Goal: Information Seeking & Learning: Learn about a topic

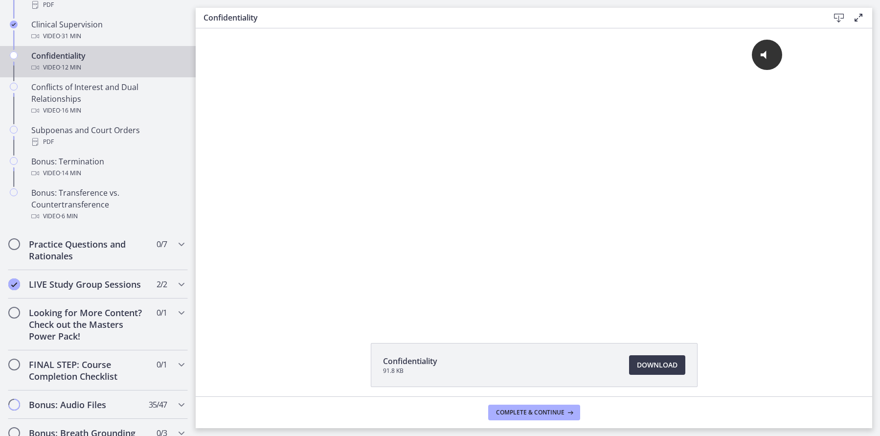
scroll to position [558, 0]
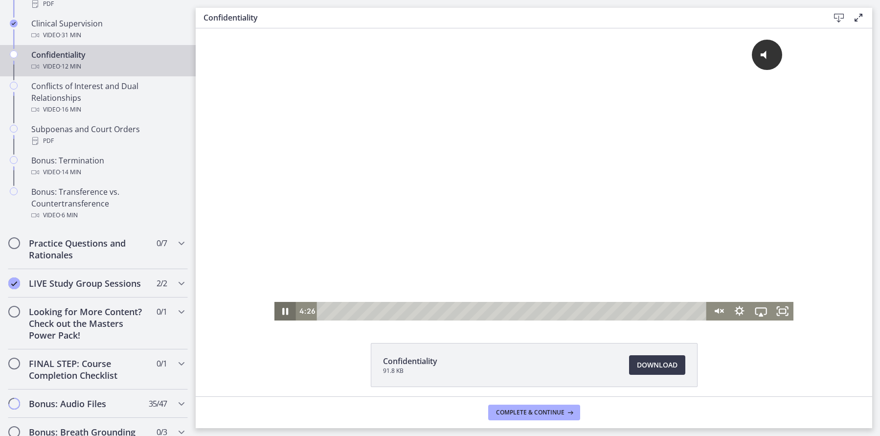
click at [292, 314] on icon "Pause" at bounding box center [285, 311] width 22 height 19
click at [289, 313] on icon "Play Video" at bounding box center [286, 311] width 22 height 19
click at [717, 316] on icon "Unmute" at bounding box center [718, 311] width 22 height 19
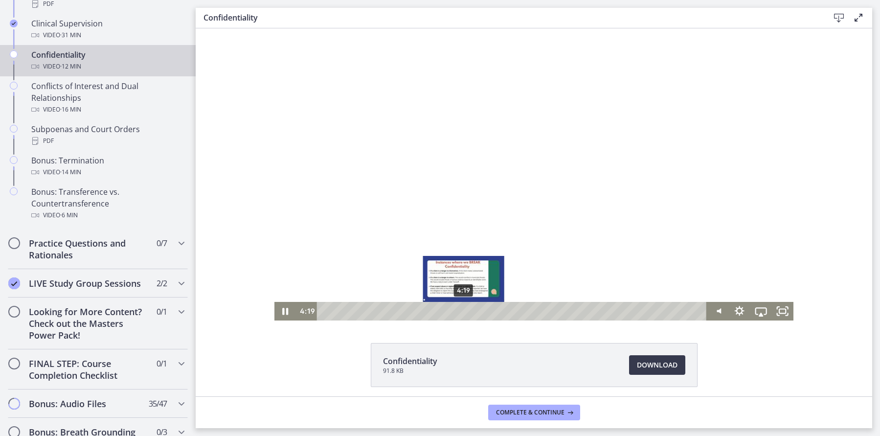
click at [464, 313] on div "4:19" at bounding box center [513, 311] width 377 height 19
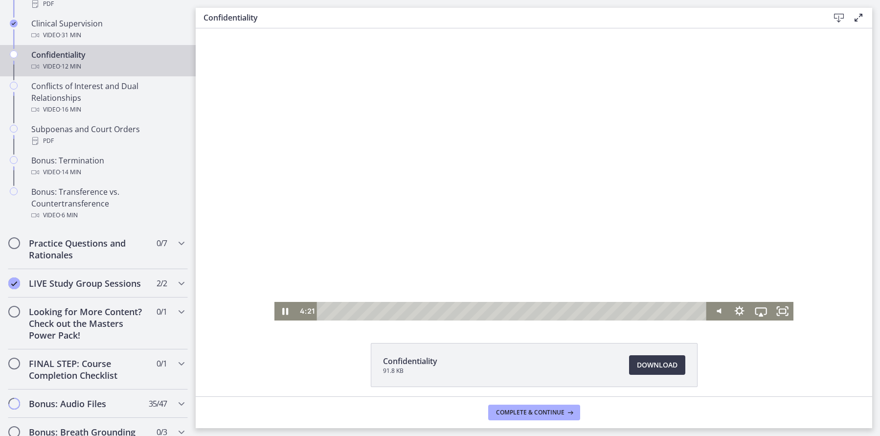
scroll to position [0, 0]
click at [279, 314] on icon "Pause" at bounding box center [285, 311] width 26 height 23
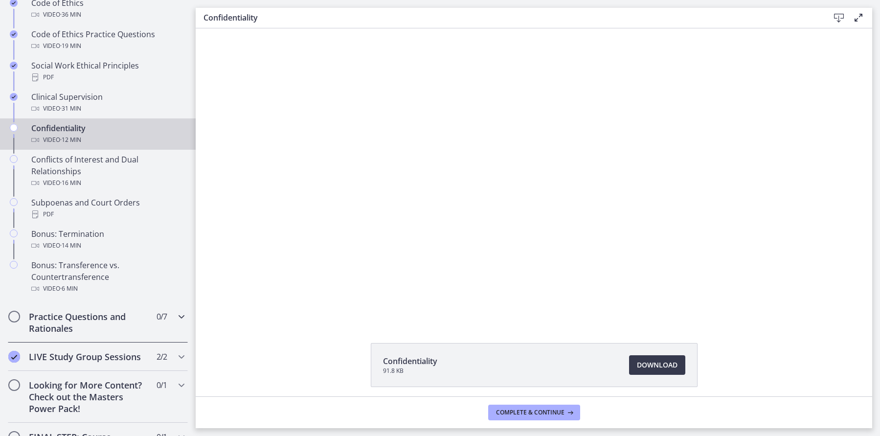
scroll to position [483, 0]
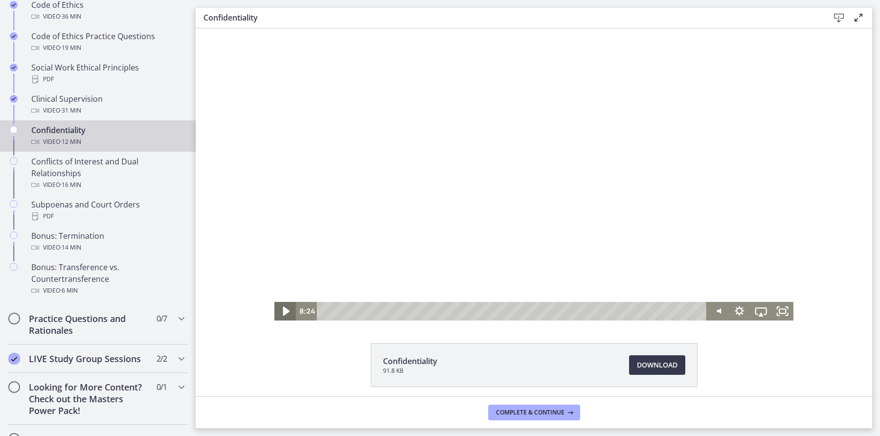
click at [288, 308] on icon "Play Video" at bounding box center [286, 311] width 26 height 23
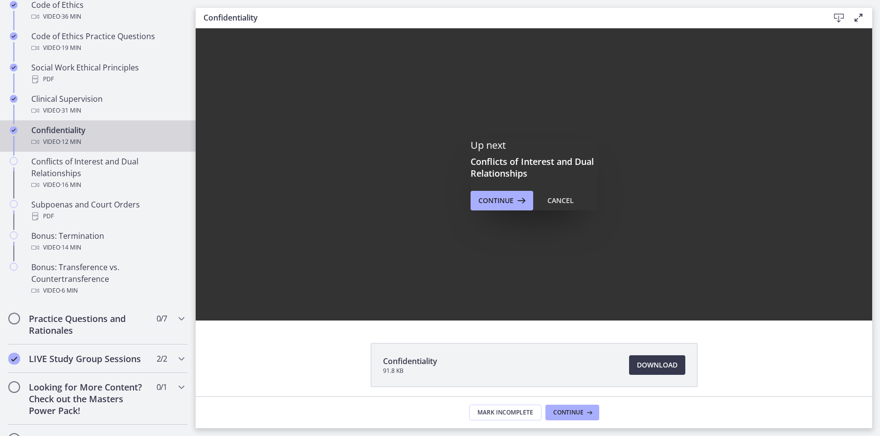
scroll to position [0, 0]
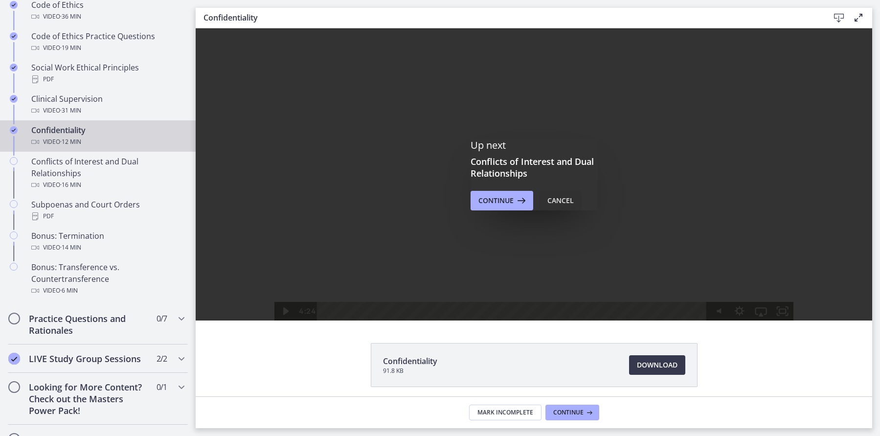
drag, startPoint x: 365, startPoint y: 173, endPoint x: 561, endPoint y: 202, distance: 198.2
click at [561, 202] on div "Cancel" at bounding box center [560, 201] width 26 height 12
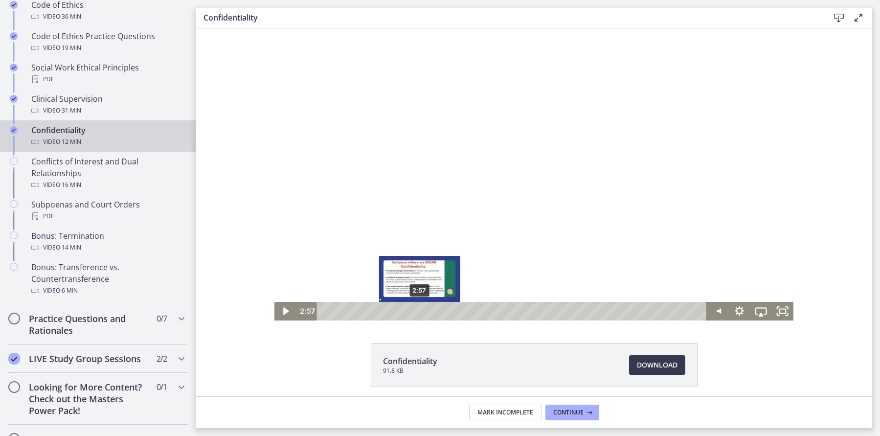
click at [420, 311] on div "2:57" at bounding box center [513, 311] width 377 height 19
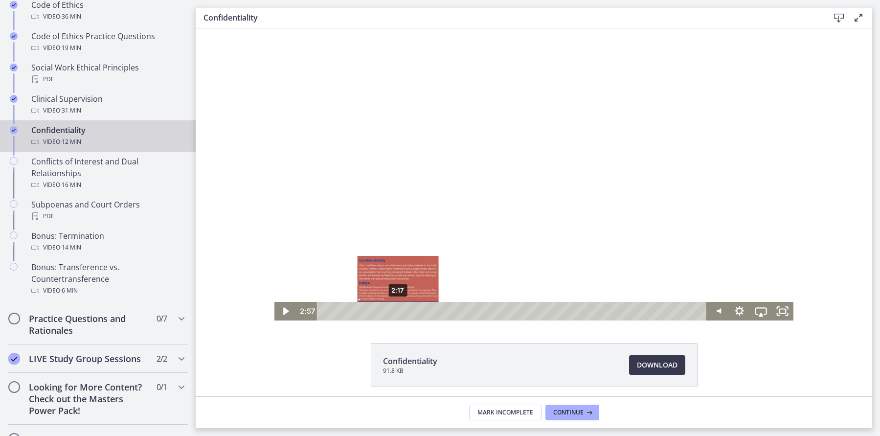
click at [398, 312] on div "2:17" at bounding box center [513, 311] width 377 height 19
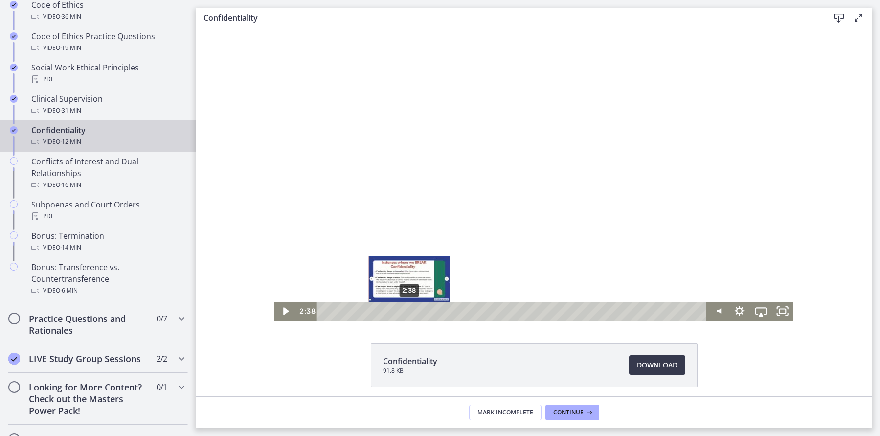
click at [409, 313] on div "2:38" at bounding box center [513, 311] width 377 height 19
click at [421, 313] on div "3:00" at bounding box center [513, 311] width 377 height 19
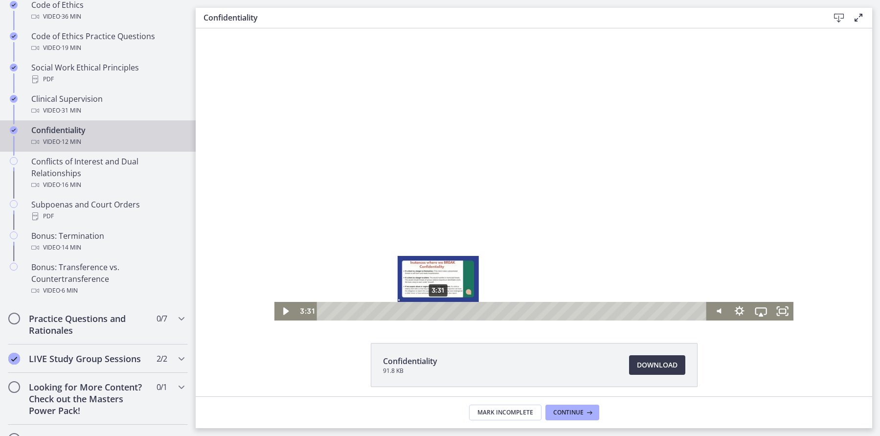
click at [438, 314] on div "3:31" at bounding box center [513, 311] width 377 height 19
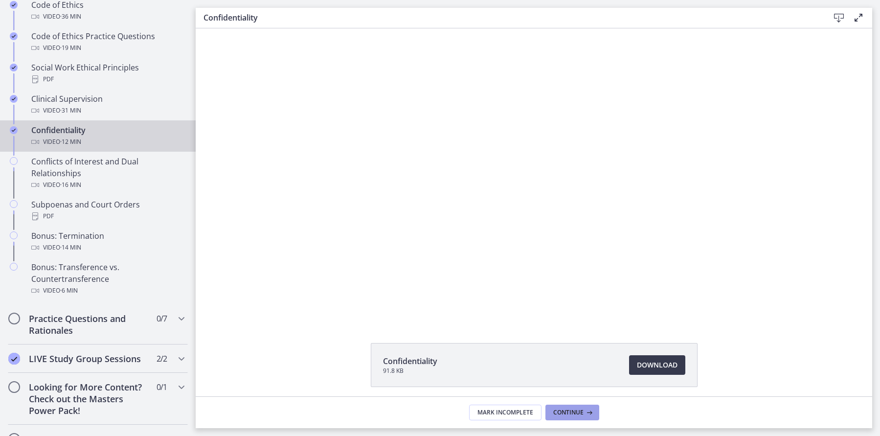
click at [576, 410] on span "Continue" at bounding box center [568, 412] width 30 height 8
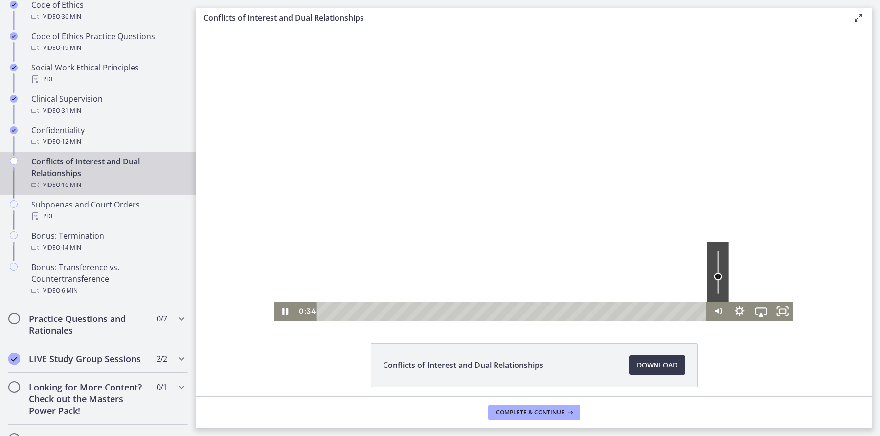
drag, startPoint x: 716, startPoint y: 282, endPoint x: 714, endPoint y: 276, distance: 6.1
click at [716, 276] on div "Volume" at bounding box center [718, 276] width 8 height 8
click at [285, 313] on icon "Pause" at bounding box center [285, 311] width 26 height 23
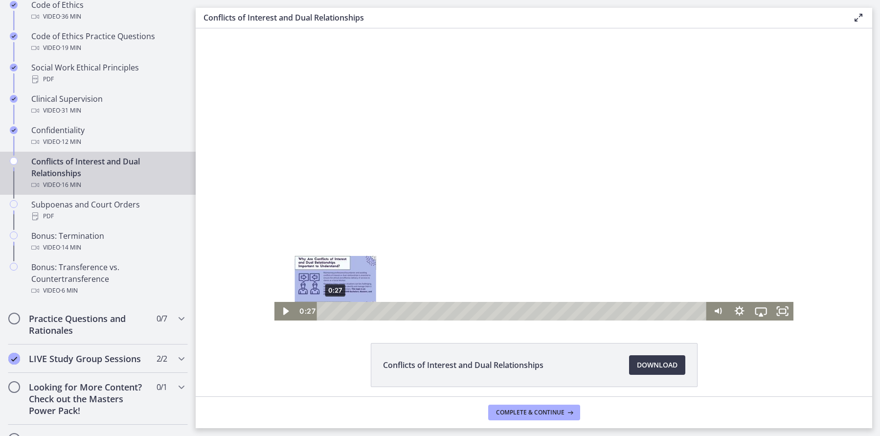
click at [335, 313] on div "0:27" at bounding box center [513, 311] width 377 height 19
click at [292, 311] on icon "Play Video" at bounding box center [286, 311] width 26 height 23
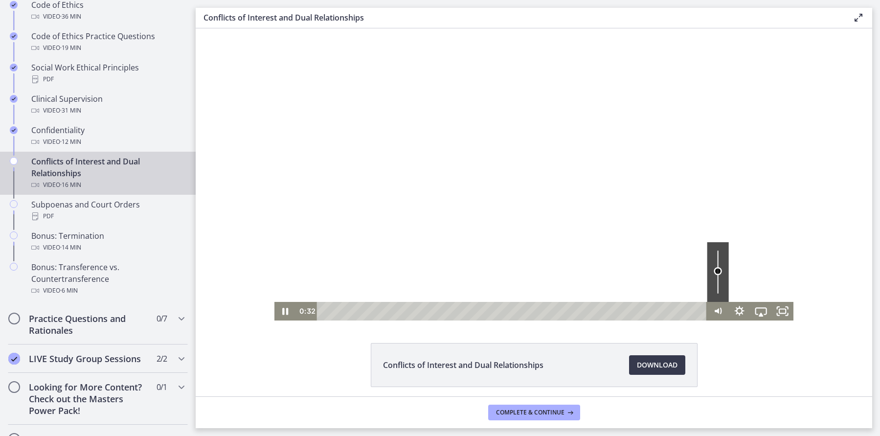
drag, startPoint x: 716, startPoint y: 277, endPoint x: 717, endPoint y: 271, distance: 6.4
click at [717, 271] on div "Volume" at bounding box center [718, 271] width 8 height 8
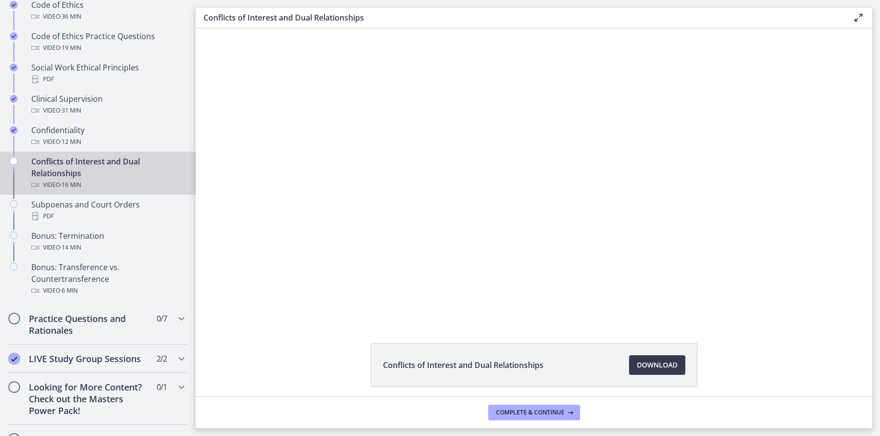
scroll to position [16, 0]
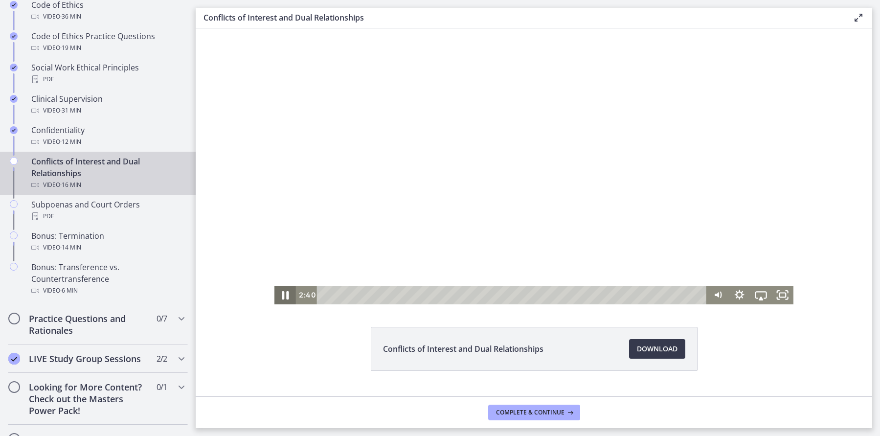
click at [278, 294] on icon "Pause" at bounding box center [285, 295] width 26 height 23
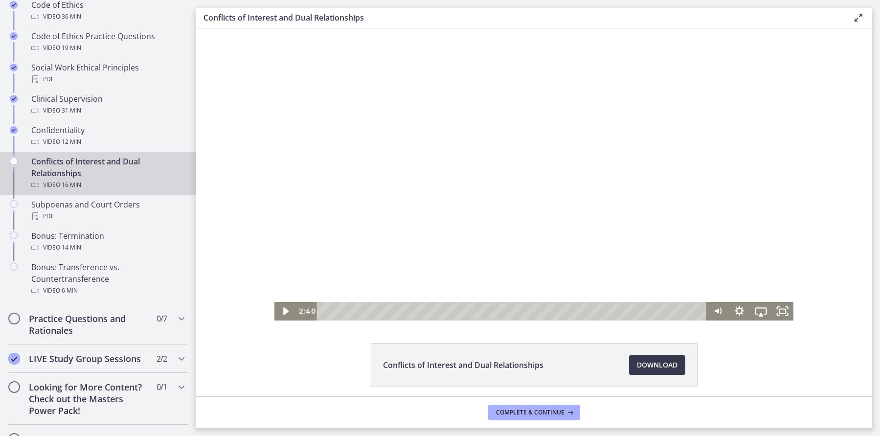
scroll to position [0, 0]
drag, startPoint x: 283, startPoint y: 316, endPoint x: 504, endPoint y: 357, distance: 225.0
click at [283, 316] on icon "Play Video" at bounding box center [286, 311] width 22 height 19
click at [285, 307] on icon "Pause" at bounding box center [285, 311] width 26 height 23
click at [285, 307] on icon "Play Video" at bounding box center [286, 311] width 22 height 19
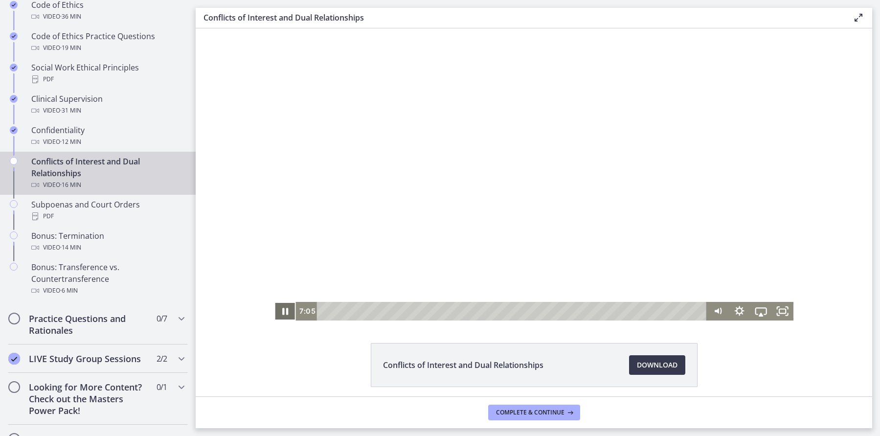
click at [284, 314] on icon "Pause" at bounding box center [285, 311] width 6 height 7
click at [288, 309] on icon "Play Video" at bounding box center [286, 311] width 22 height 19
click at [288, 309] on icon "Pause" at bounding box center [285, 311] width 7 height 8
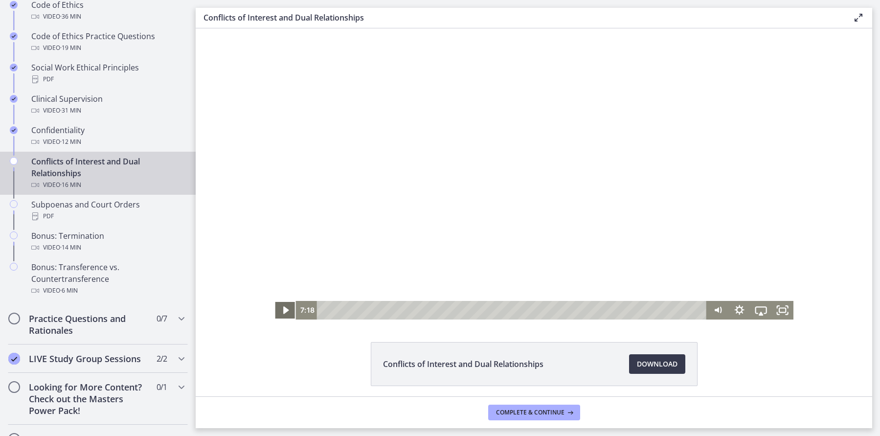
click at [293, 315] on icon "Play Video" at bounding box center [286, 310] width 22 height 19
click at [293, 315] on icon "Pause" at bounding box center [285, 311] width 22 height 19
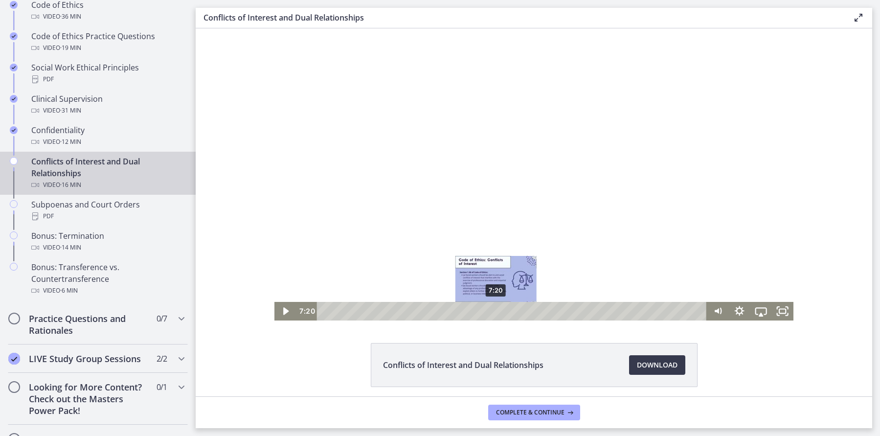
click at [496, 311] on div "Playbar" at bounding box center [496, 311] width 6 height 6
click at [287, 313] on icon "Play Video" at bounding box center [286, 311] width 26 height 23
click at [293, 312] on icon "Pause" at bounding box center [285, 311] width 26 height 23
click at [284, 309] on icon "Play Video" at bounding box center [286, 311] width 7 height 9
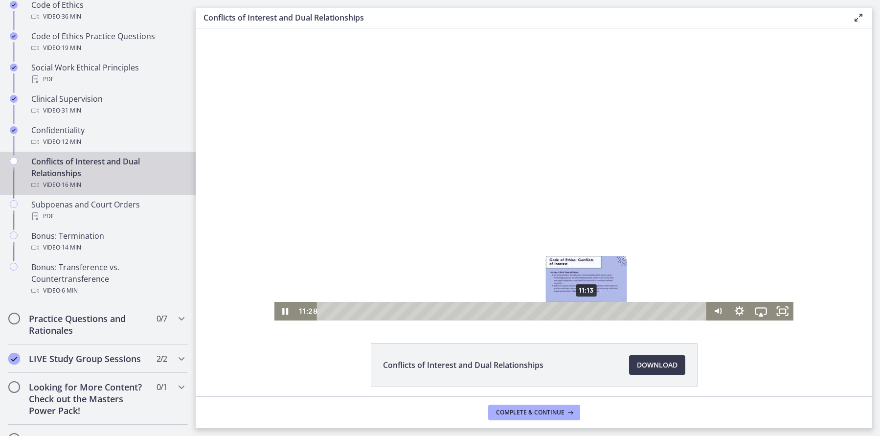
click at [587, 311] on div "11:13" at bounding box center [513, 311] width 377 height 19
click at [582, 311] on div "10:59" at bounding box center [513, 311] width 377 height 19
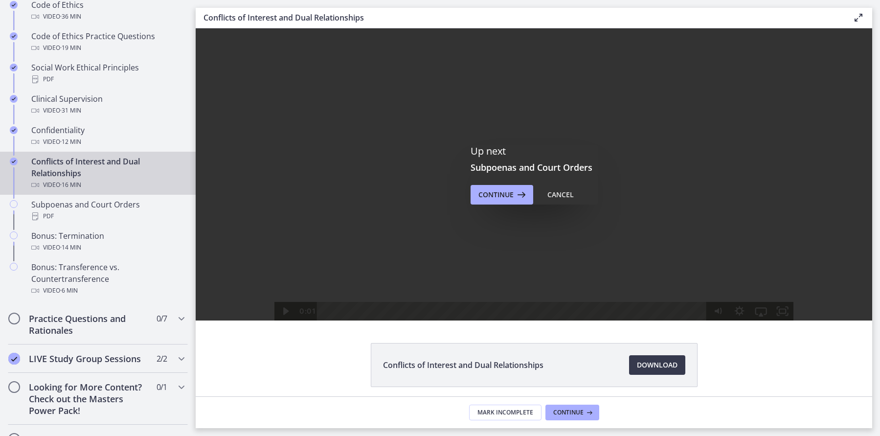
click at [587, 408] on icon at bounding box center [589, 412] width 10 height 8
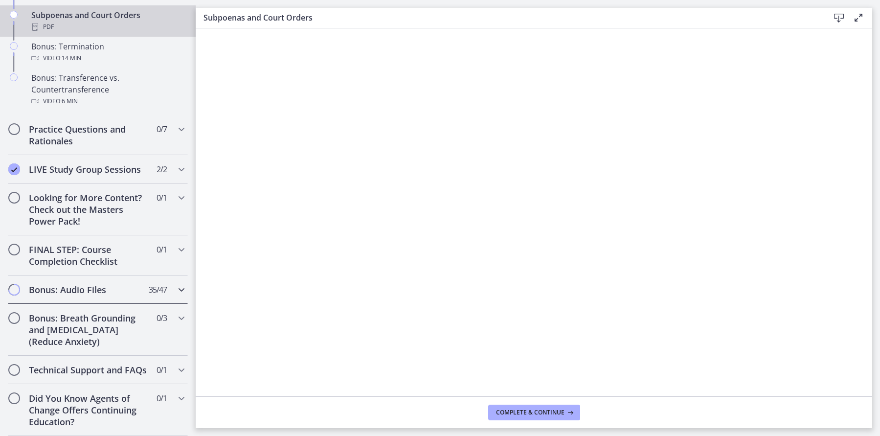
click at [184, 288] on icon "Chapters" at bounding box center [182, 290] width 12 height 12
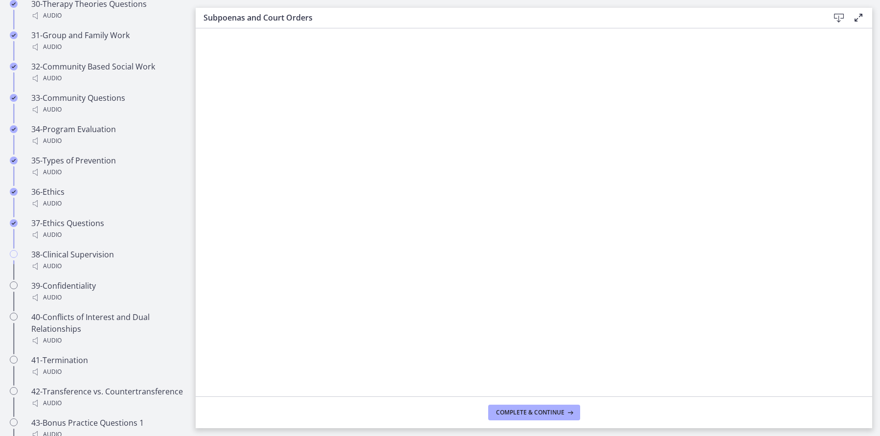
scroll to position [1619, 0]
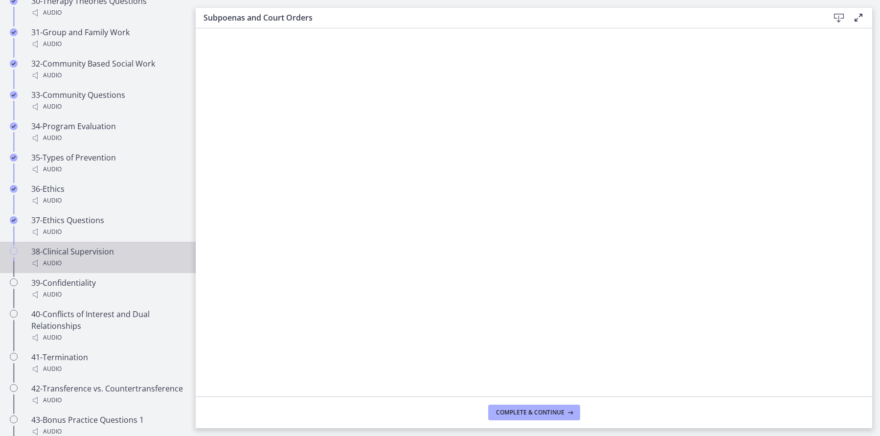
click at [75, 246] on div "38-Clinical Supervision Audio" at bounding box center [107, 257] width 153 height 23
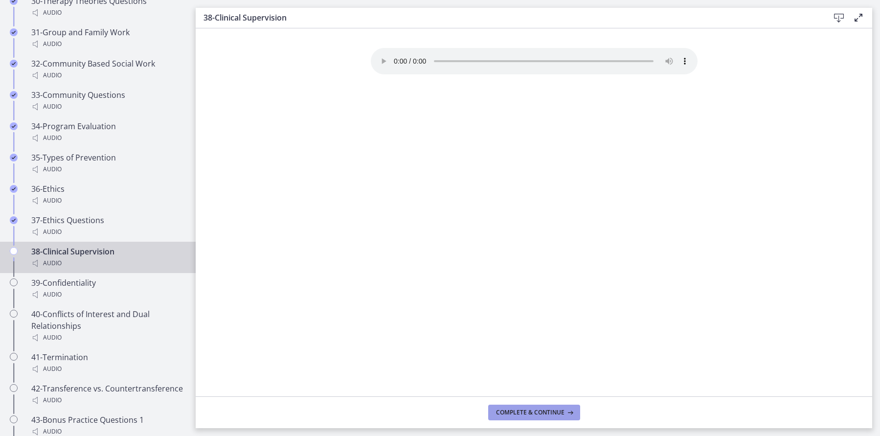
click at [563, 412] on span "Complete & continue" at bounding box center [530, 412] width 68 height 8
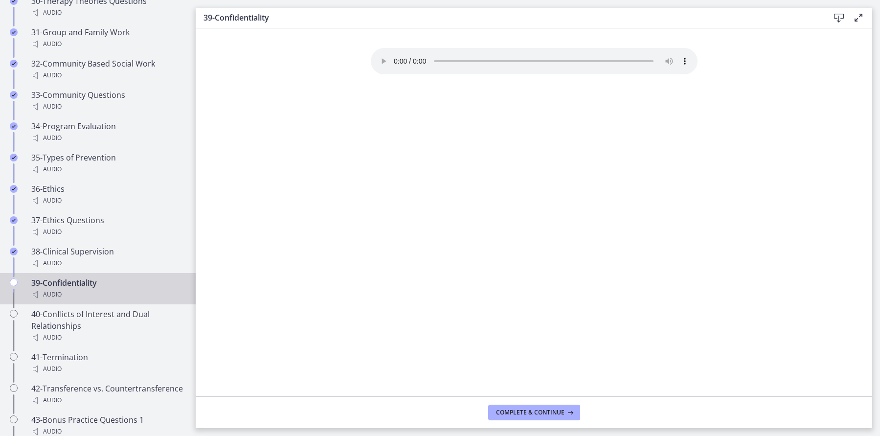
click at [398, 57] on audio "Your browser doesn't support the audio element. Download it here" at bounding box center [534, 61] width 327 height 26
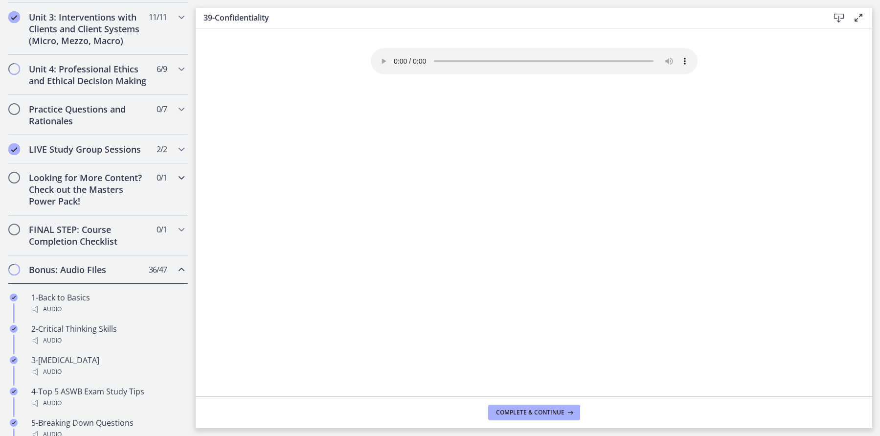
scroll to position [380, 0]
drag, startPoint x: 181, startPoint y: 68, endPoint x: 171, endPoint y: 74, distance: 11.4
click at [181, 68] on icon "Chapters" at bounding box center [182, 69] width 12 height 12
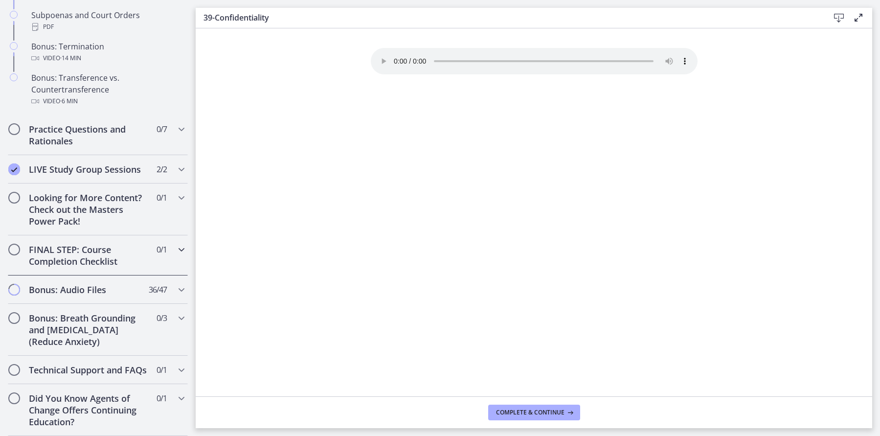
scroll to position [672, 0]
click at [180, 290] on icon "Chapters" at bounding box center [182, 290] width 12 height 12
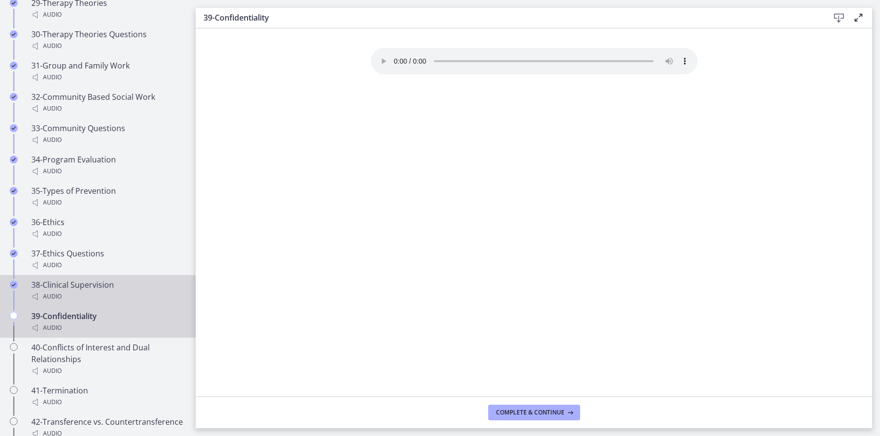
scroll to position [1587, 0]
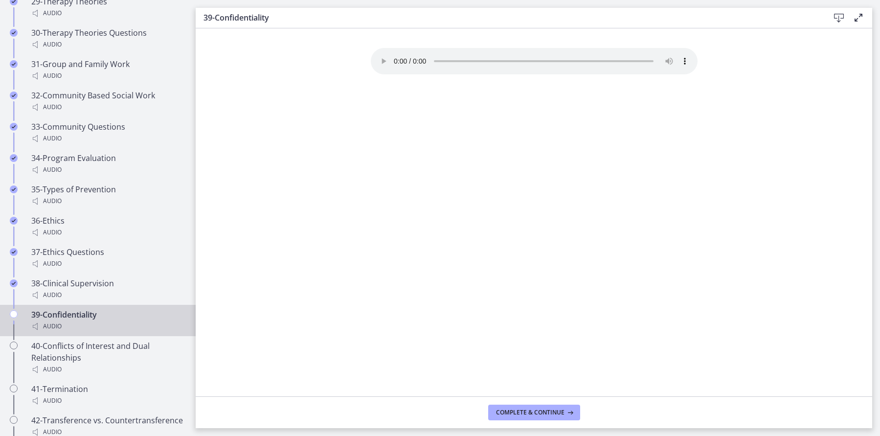
click at [82, 320] on div "Audio" at bounding box center [107, 326] width 153 height 12
drag, startPoint x: 538, startPoint y: 411, endPoint x: 533, endPoint y: 408, distance: 5.7
click at [537, 411] on span "Complete & continue" at bounding box center [530, 412] width 68 height 8
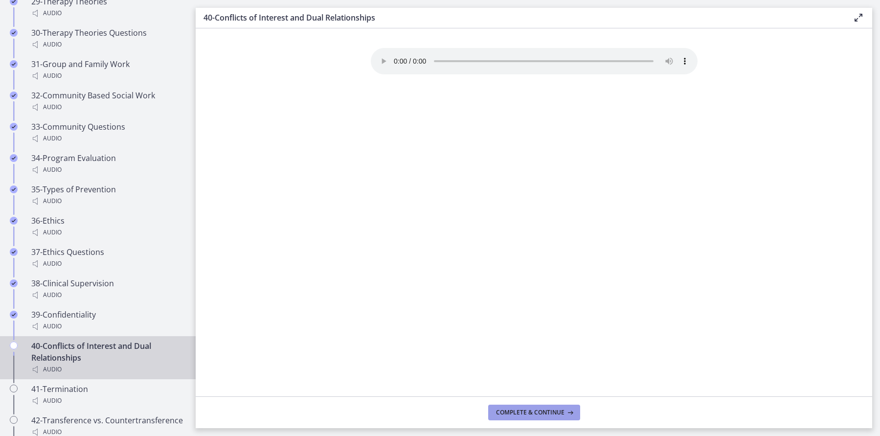
drag, startPoint x: 568, startPoint y: 413, endPoint x: 558, endPoint y: 411, distance: 10.4
click at [568, 413] on icon at bounding box center [569, 412] width 10 height 8
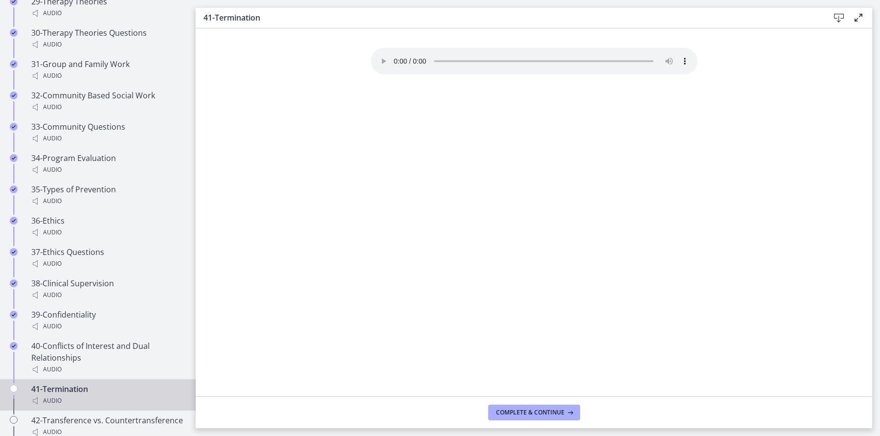
click at [395, 56] on audio "Your browser doesn't support the audio element. Download it here" at bounding box center [534, 61] width 327 height 26
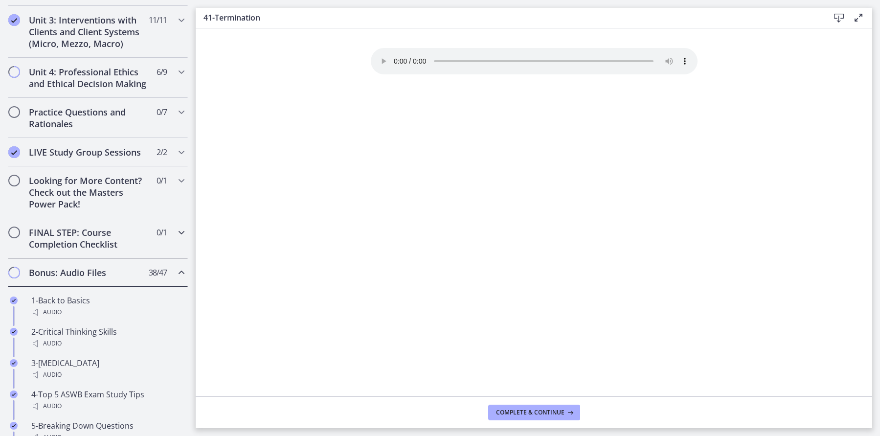
scroll to position [369, 0]
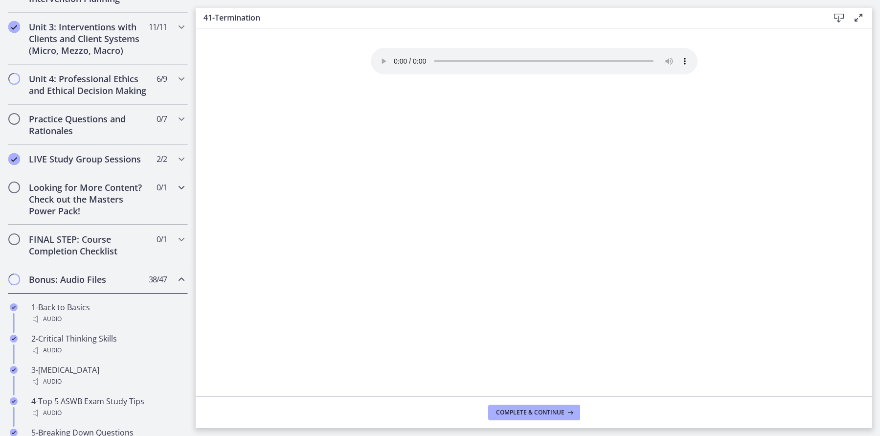
click at [184, 188] on icon "Chapters" at bounding box center [182, 187] width 12 height 12
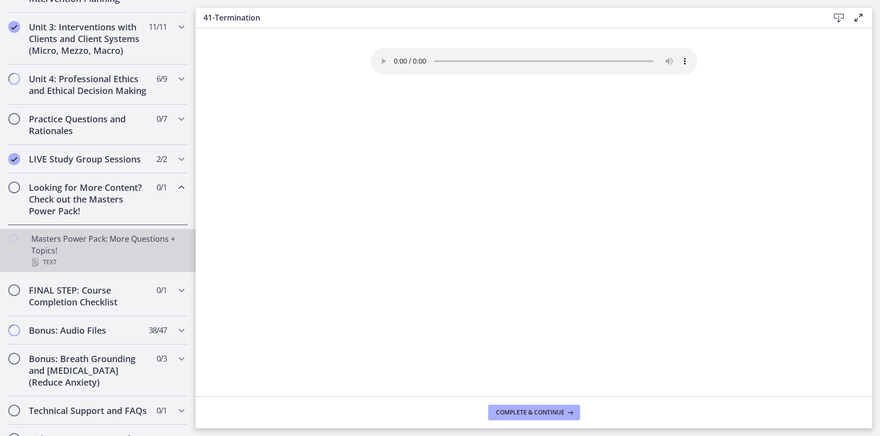
click at [162, 244] on div "Masters Power Pack: More Questions + Topics! Text" at bounding box center [107, 250] width 153 height 35
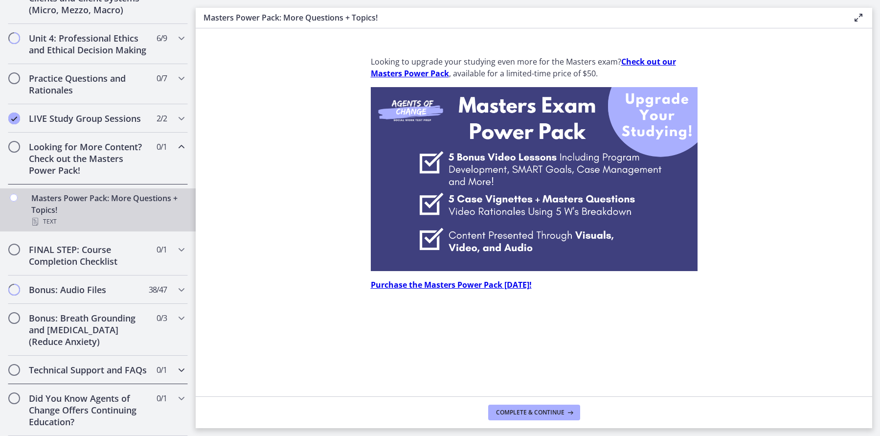
click at [184, 370] on icon "Chapters" at bounding box center [182, 370] width 12 height 12
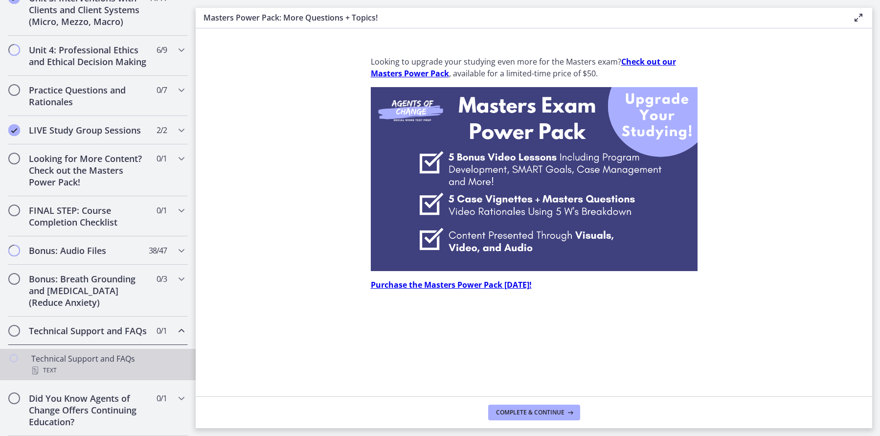
click at [106, 365] on div "Text" at bounding box center [107, 370] width 153 height 12
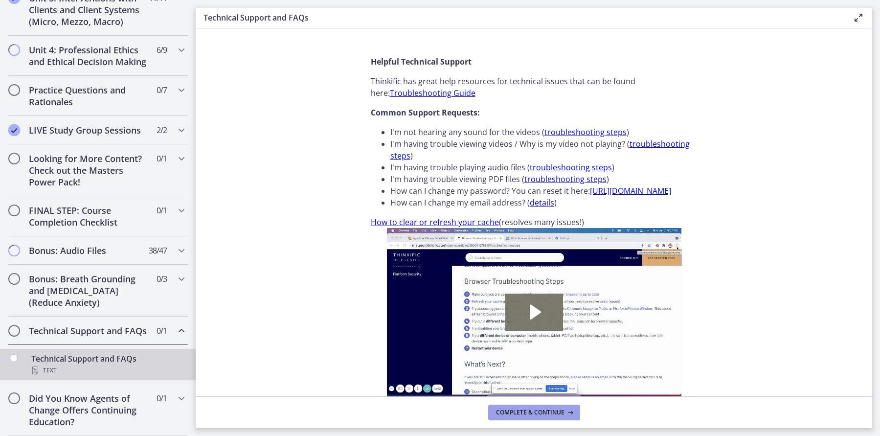
click at [529, 411] on span "Complete & continue" at bounding box center [530, 412] width 68 height 8
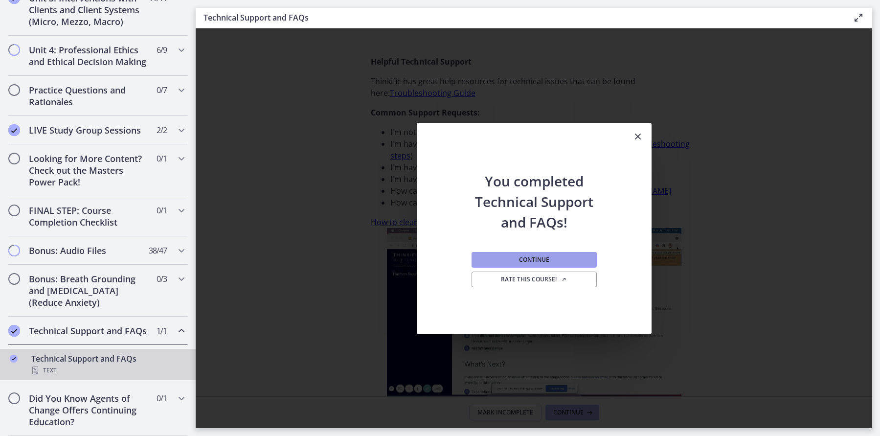
click at [526, 263] on span "Continue" at bounding box center [534, 260] width 30 height 8
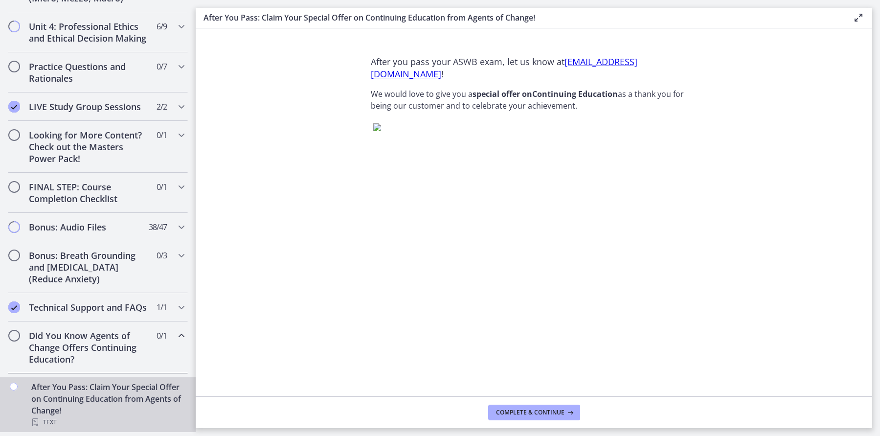
click at [184, 335] on icon "Chapters" at bounding box center [182, 336] width 12 height 12
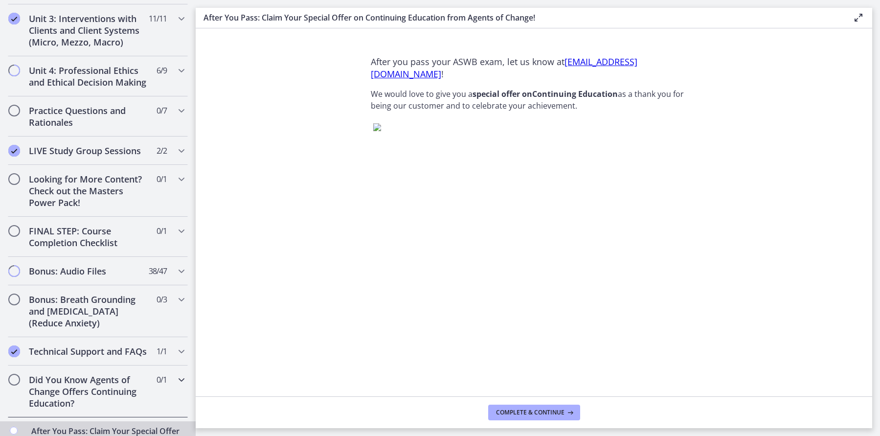
scroll to position [359, 0]
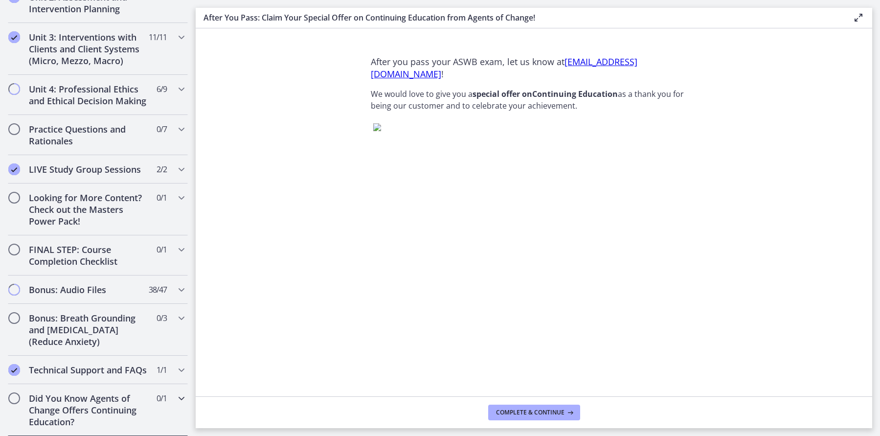
drag, startPoint x: 181, startPoint y: 396, endPoint x: 169, endPoint y: 394, distance: 12.4
click at [181, 396] on icon "Chapters" at bounding box center [182, 398] width 12 height 12
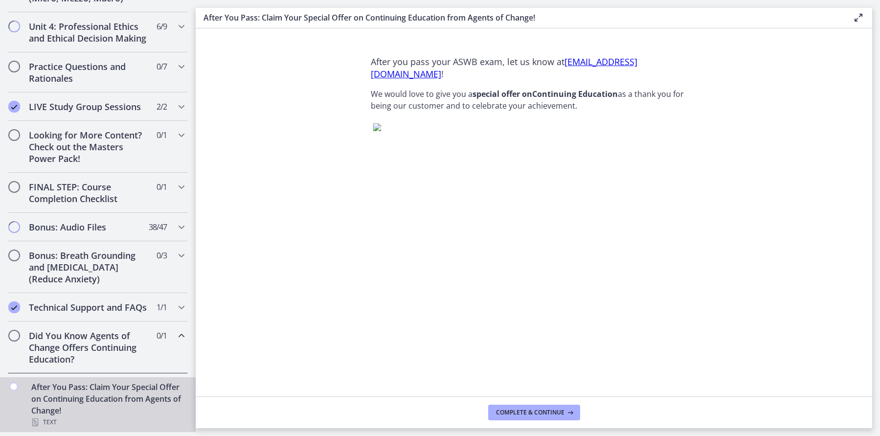
scroll to position [422, 0]
click at [181, 336] on icon "Chapters" at bounding box center [182, 336] width 12 height 12
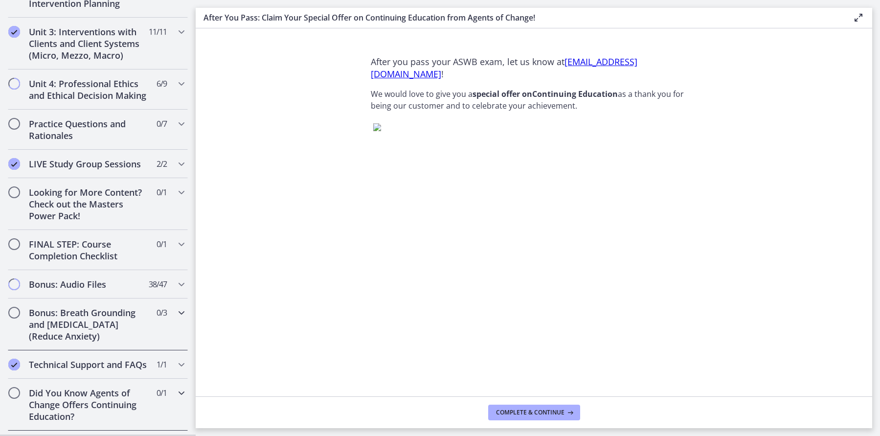
scroll to position [359, 0]
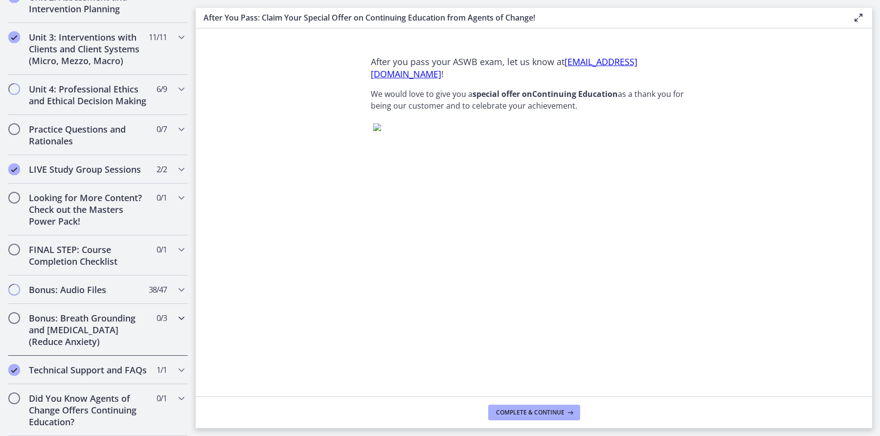
click at [179, 320] on icon "Chapters" at bounding box center [182, 318] width 12 height 12
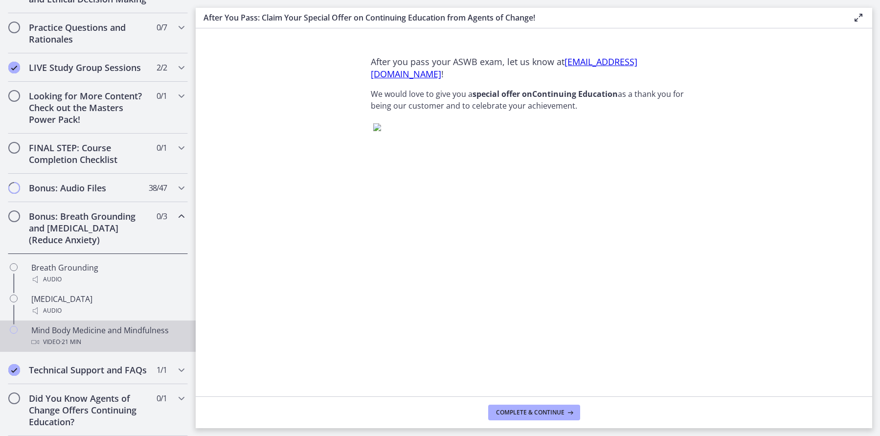
scroll to position [461, 0]
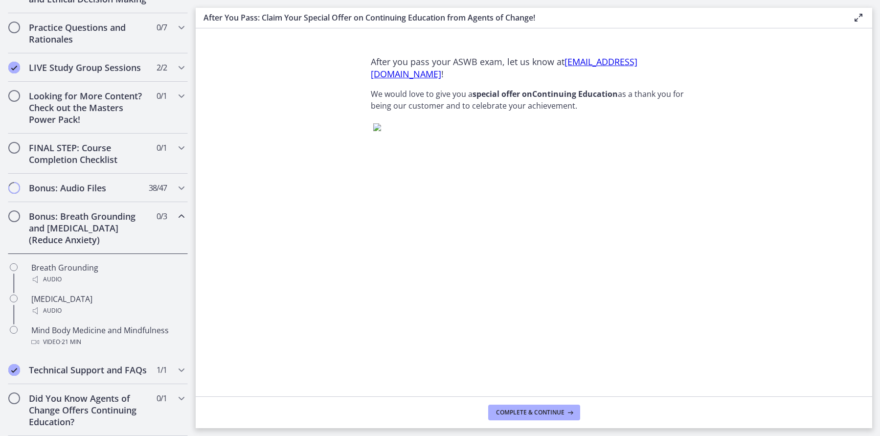
click at [182, 217] on icon "Chapters" at bounding box center [182, 216] width 12 height 12
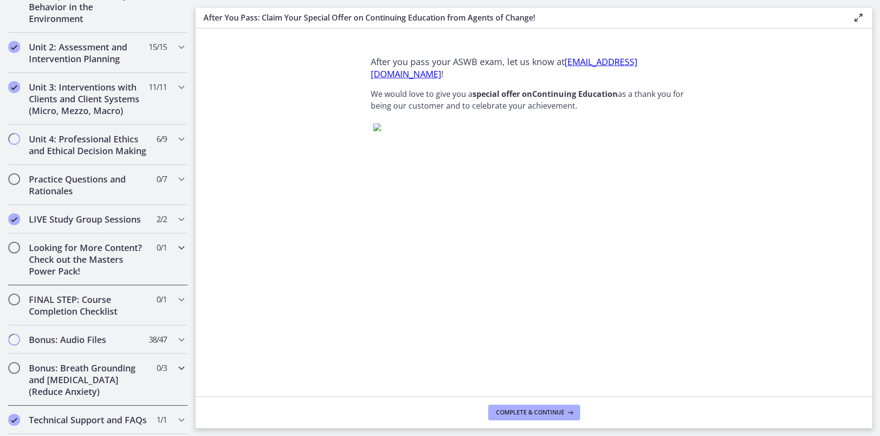
scroll to position [311, 0]
click at [181, 246] on icon "Chapters" at bounding box center [182, 246] width 12 height 12
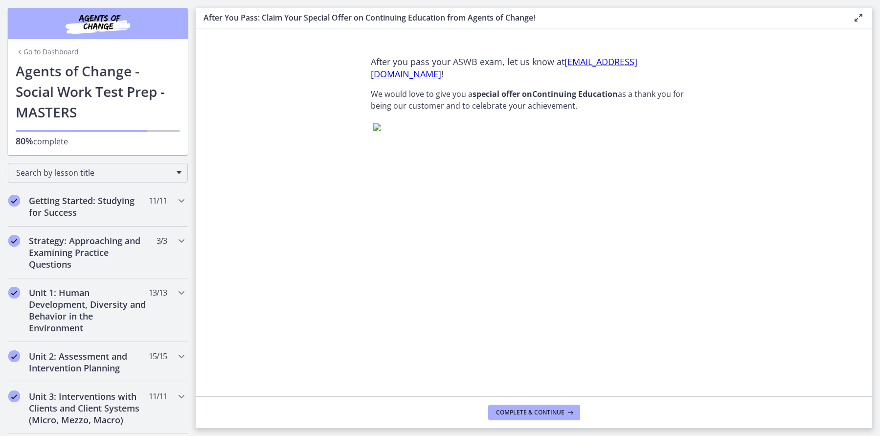
scroll to position [0, 0]
